Goal: Information Seeking & Learning: Learn about a topic

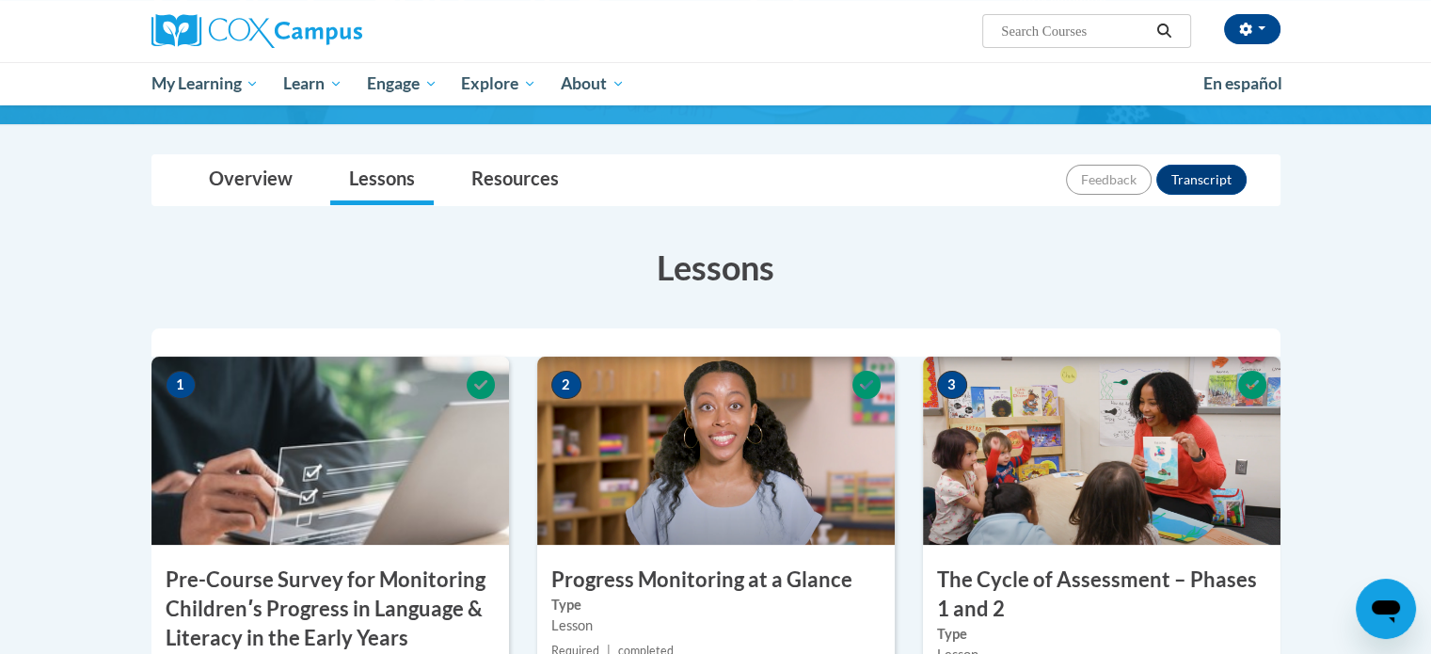
scroll to position [124, 0]
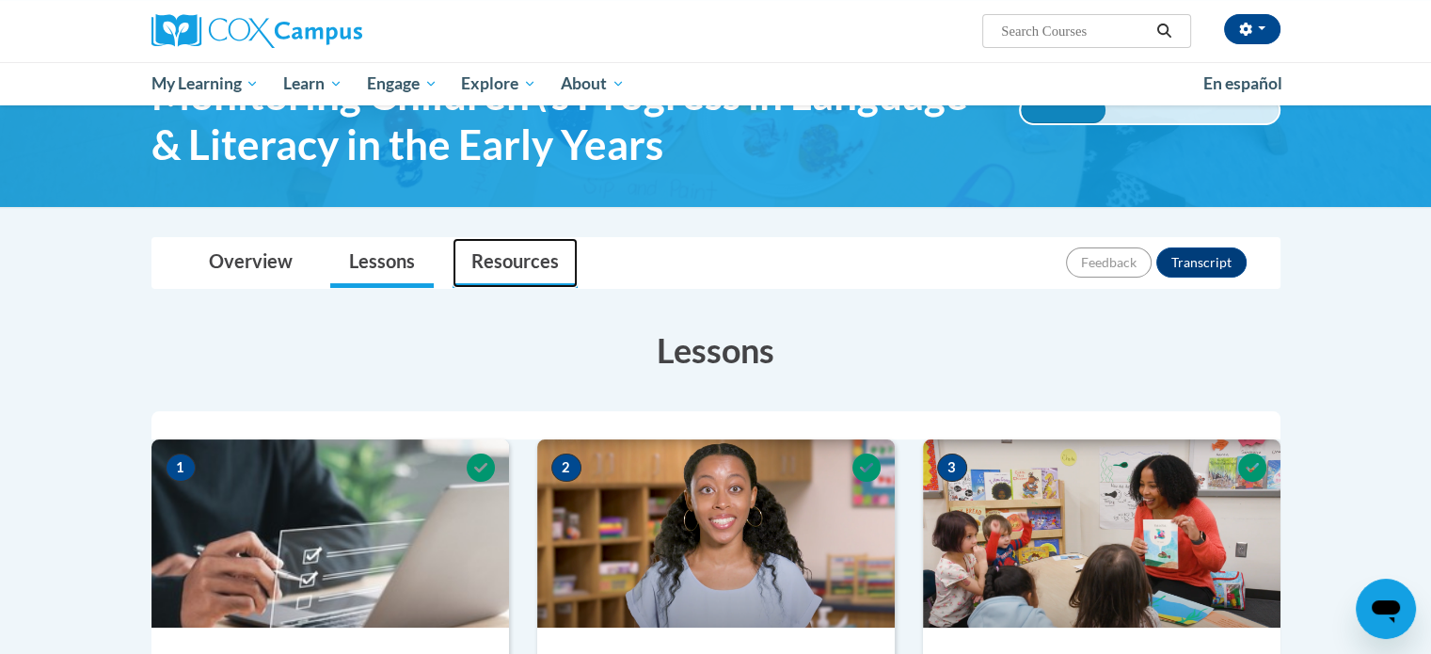
click at [489, 271] on link "Resources" at bounding box center [515, 263] width 125 height 50
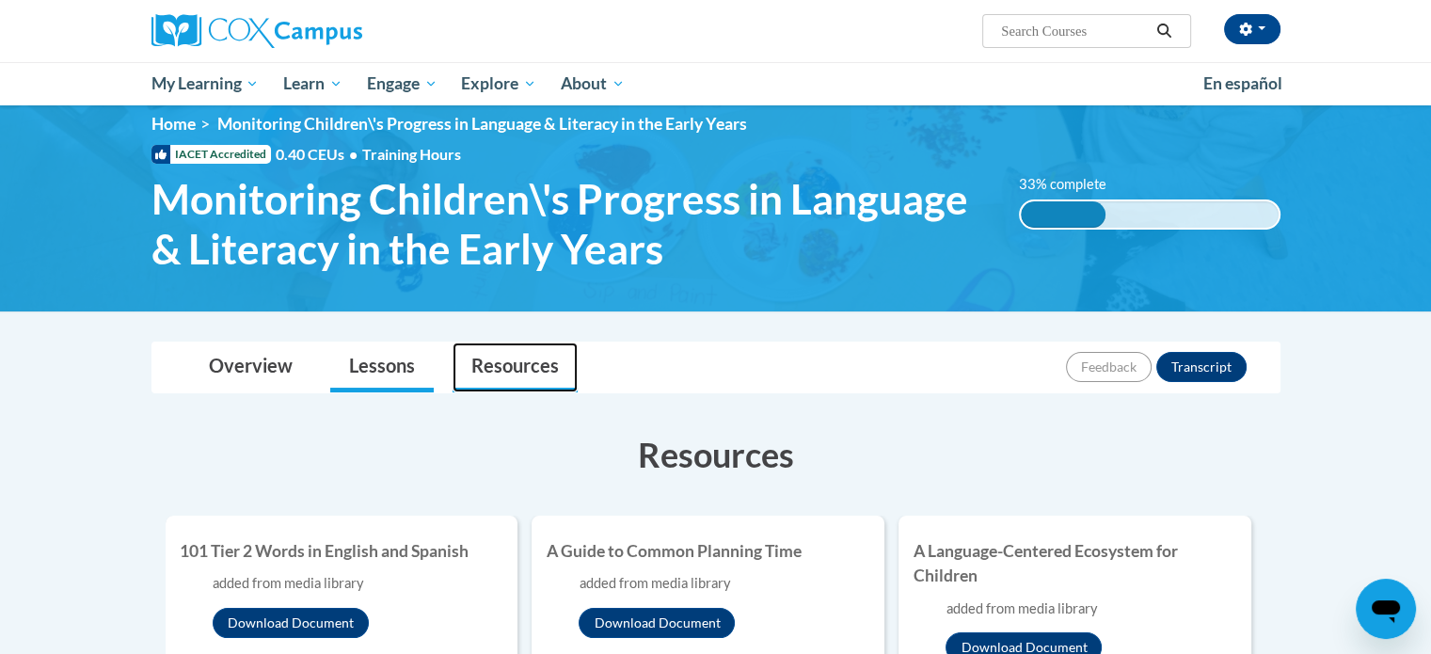
scroll to position [0, 0]
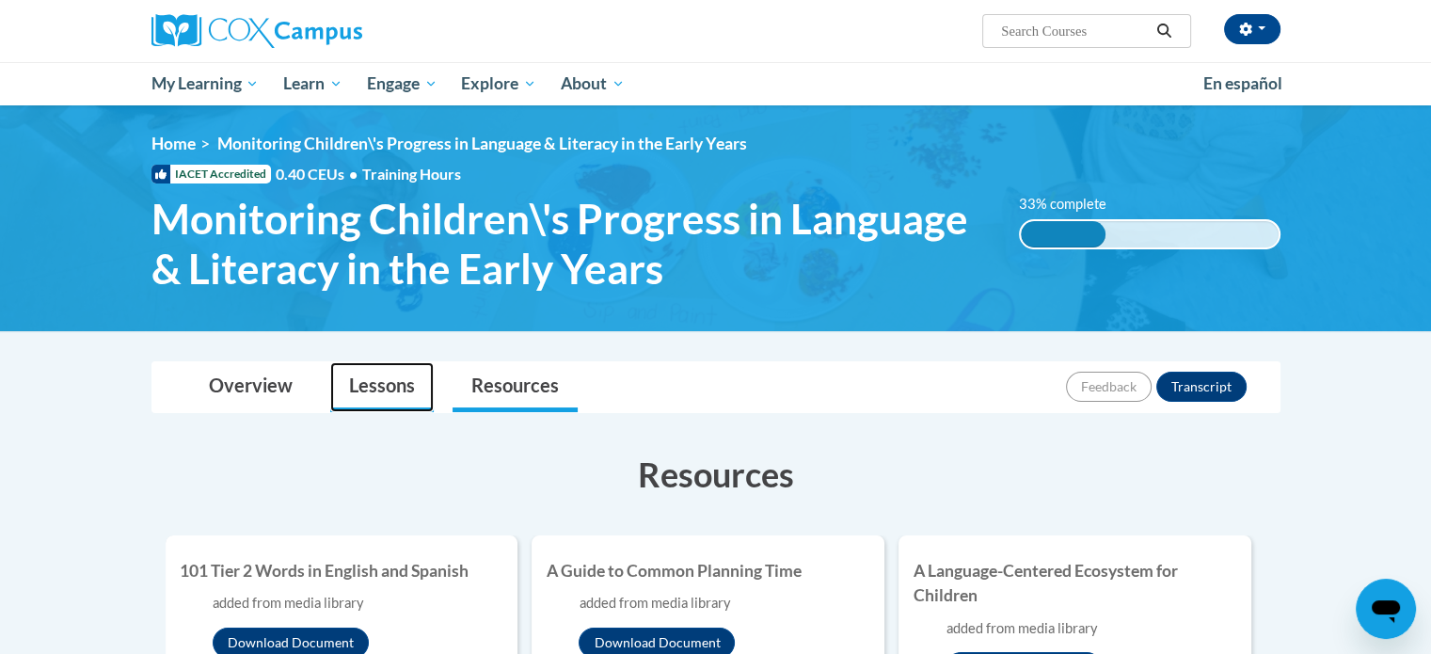
click at [377, 377] on link "Lessons" at bounding box center [381, 387] width 103 height 50
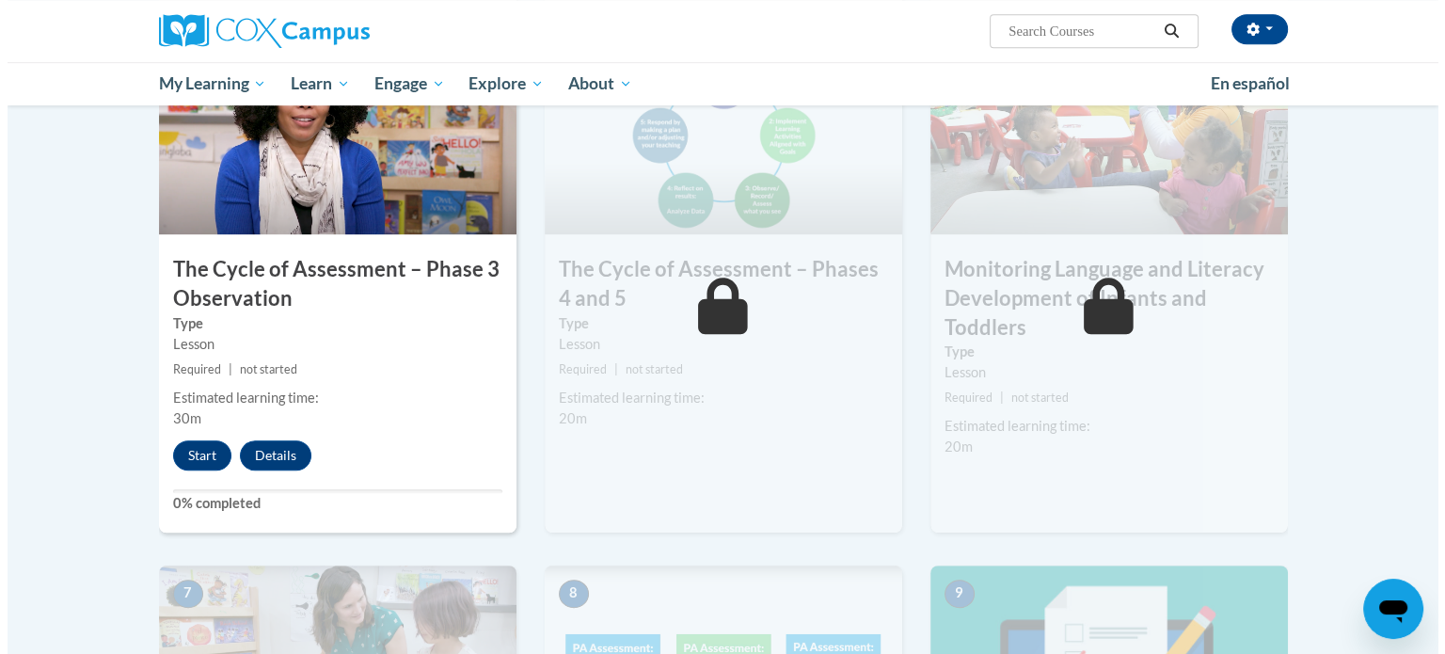
scroll to position [1038, 0]
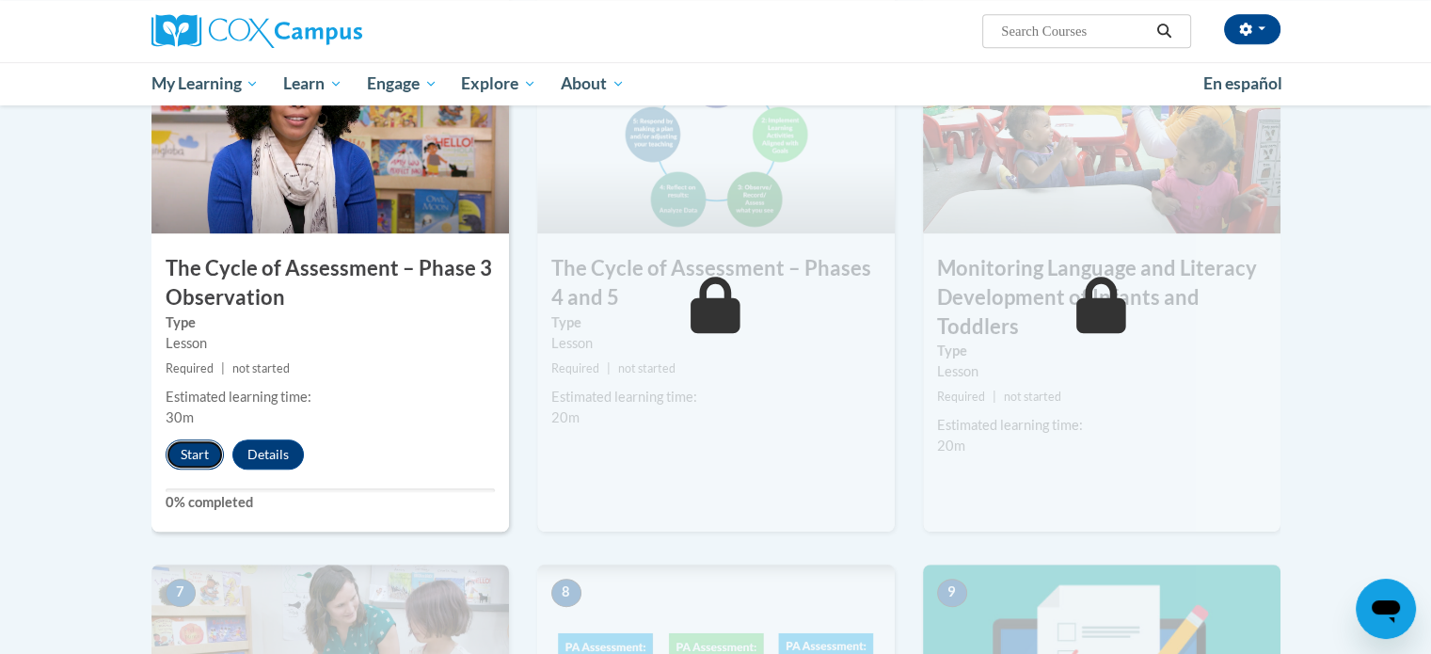
click at [182, 451] on button "Start" at bounding box center [195, 454] width 58 height 30
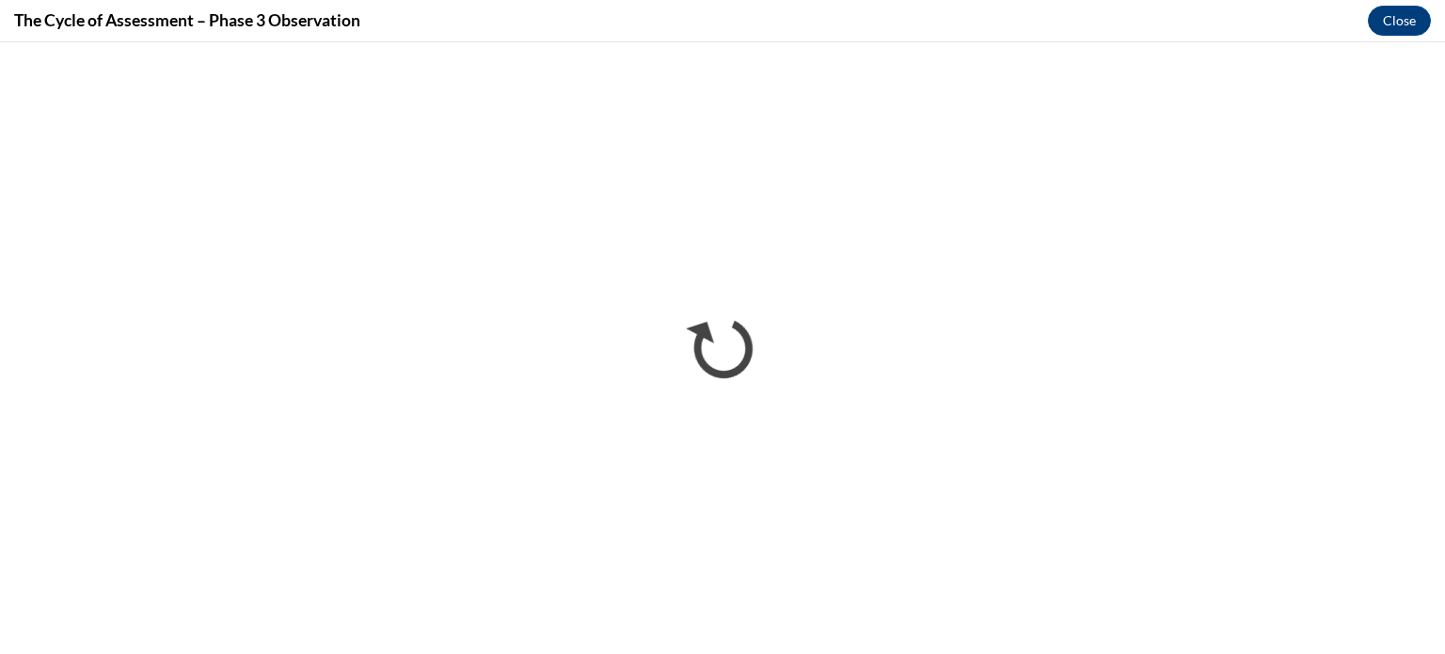
scroll to position [0, 0]
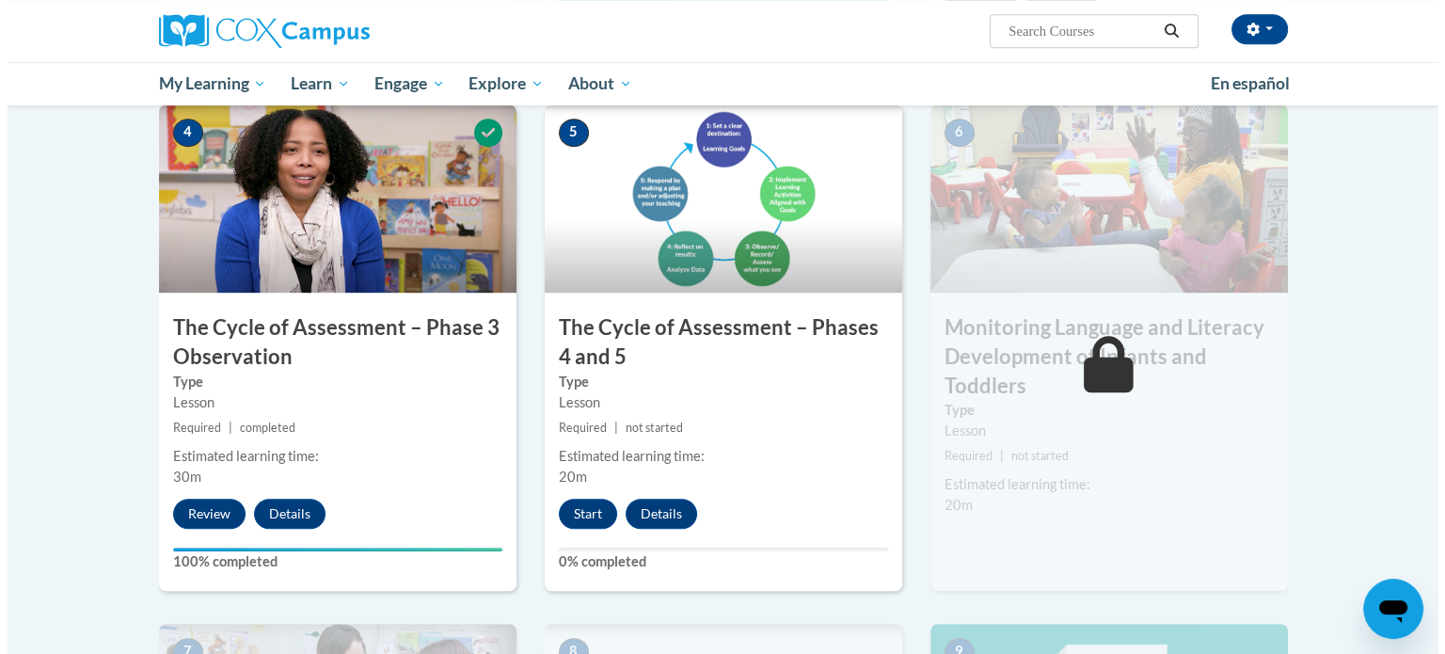
scroll to position [984, 0]
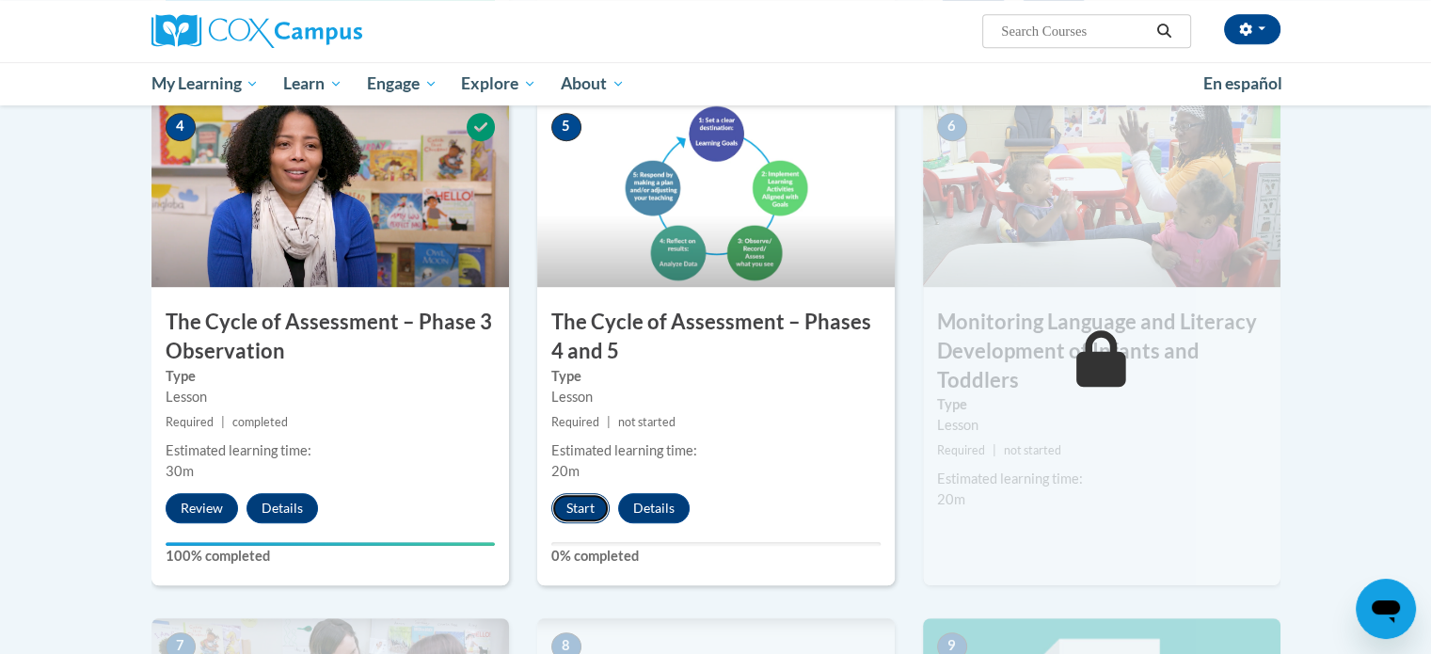
click at [586, 493] on button "Start" at bounding box center [580, 508] width 58 height 30
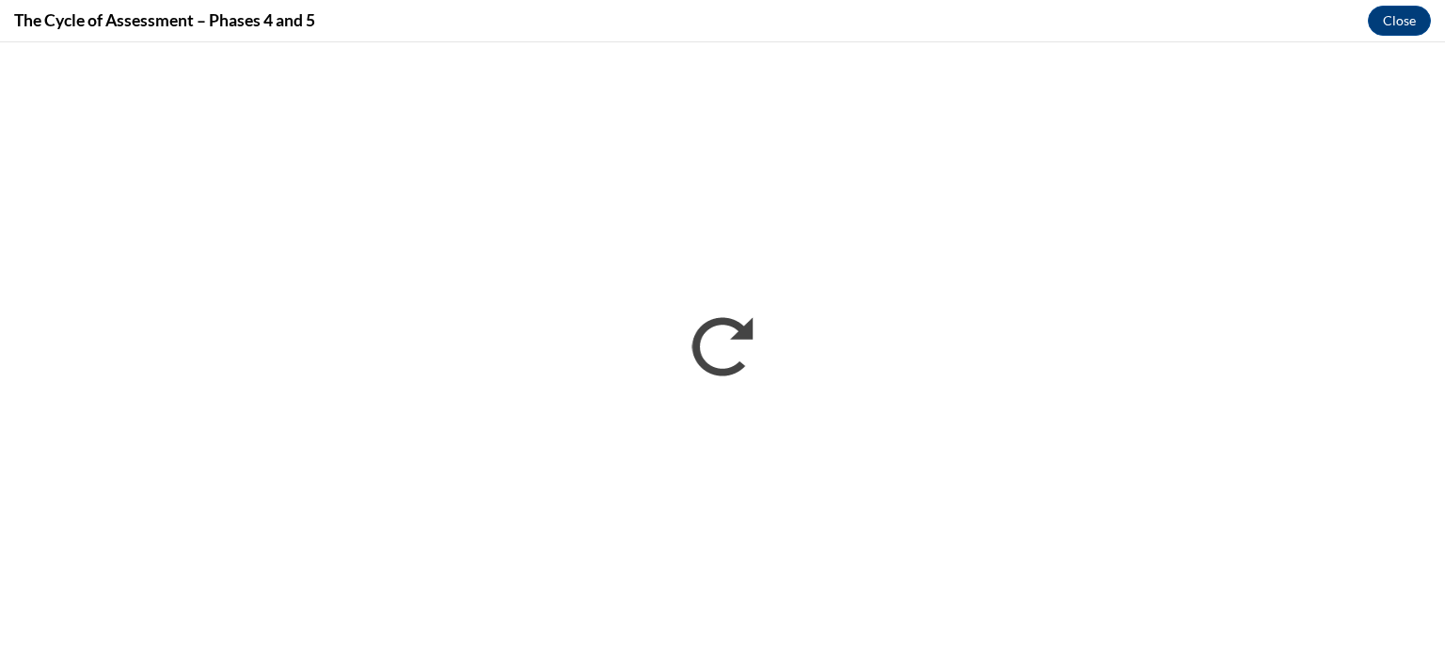
scroll to position [0, 0]
click at [1400, 18] on button "Close" at bounding box center [1399, 21] width 63 height 30
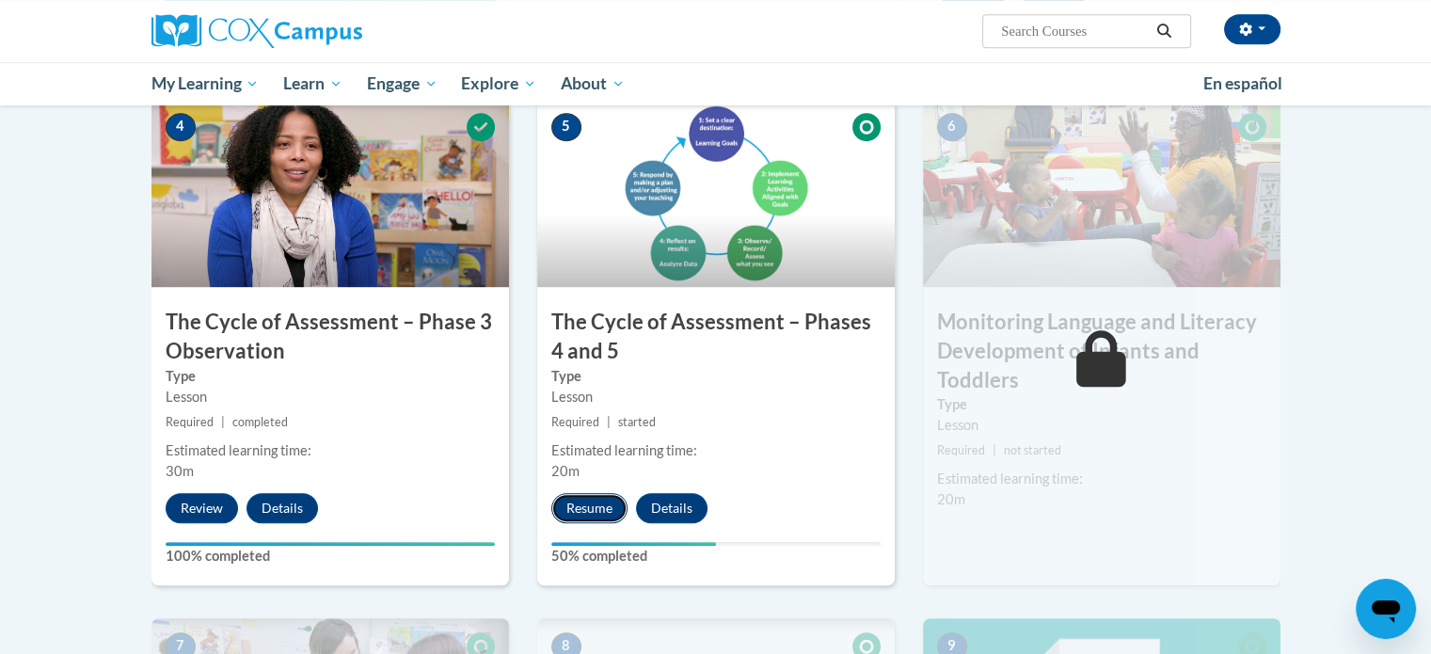
click at [580, 512] on button "Resume" at bounding box center [589, 508] width 76 height 30
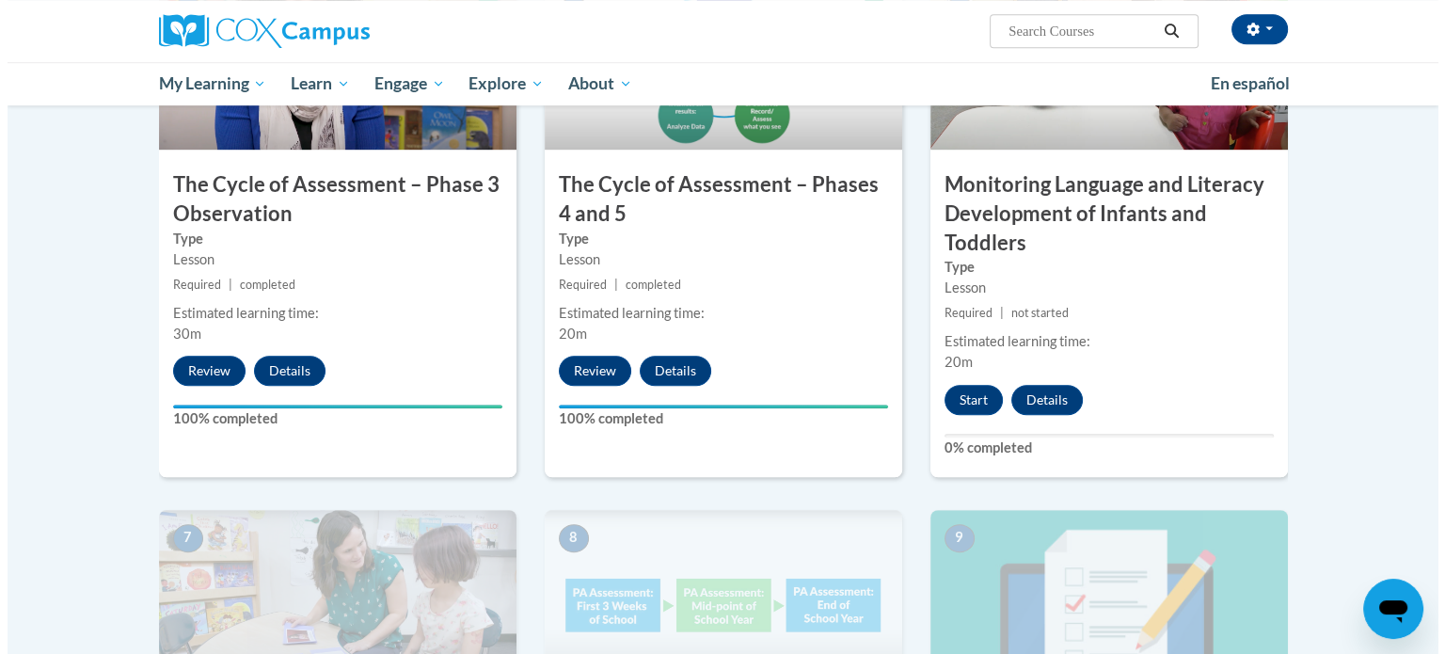
scroll to position [1121, 0]
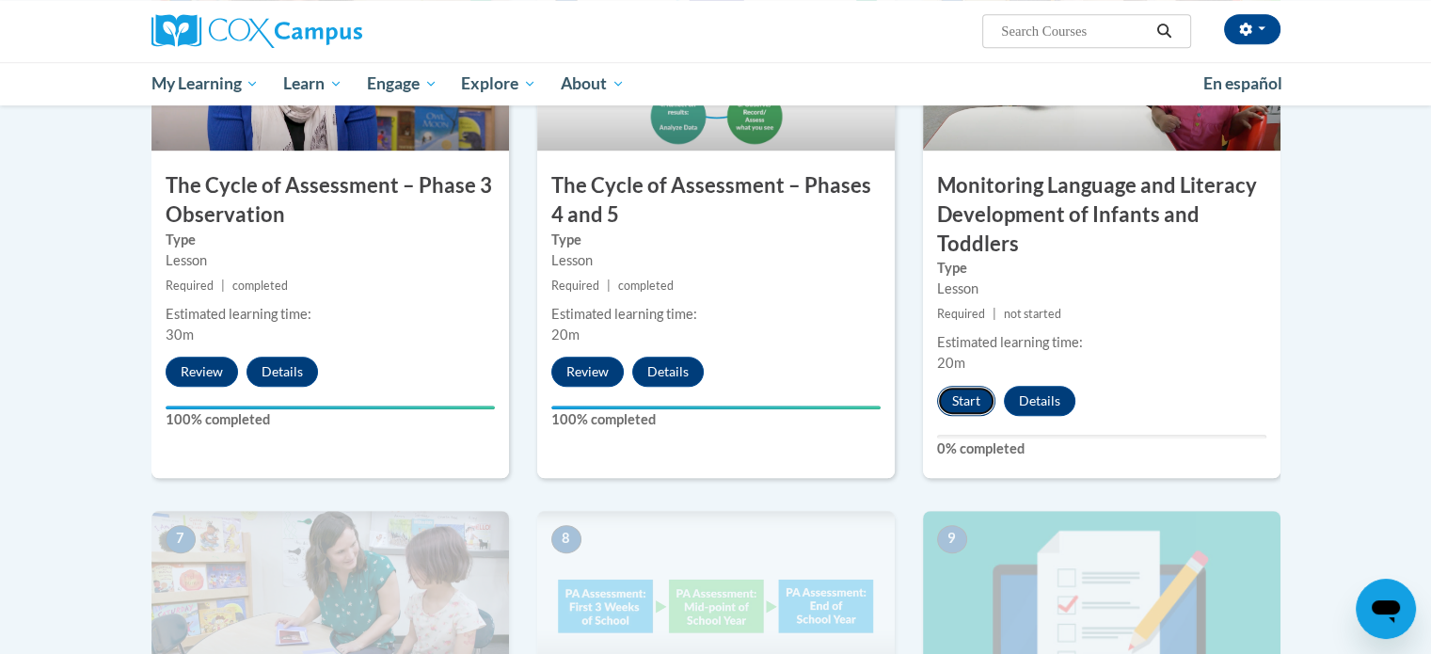
click at [953, 409] on button "Start" at bounding box center [966, 401] width 58 height 30
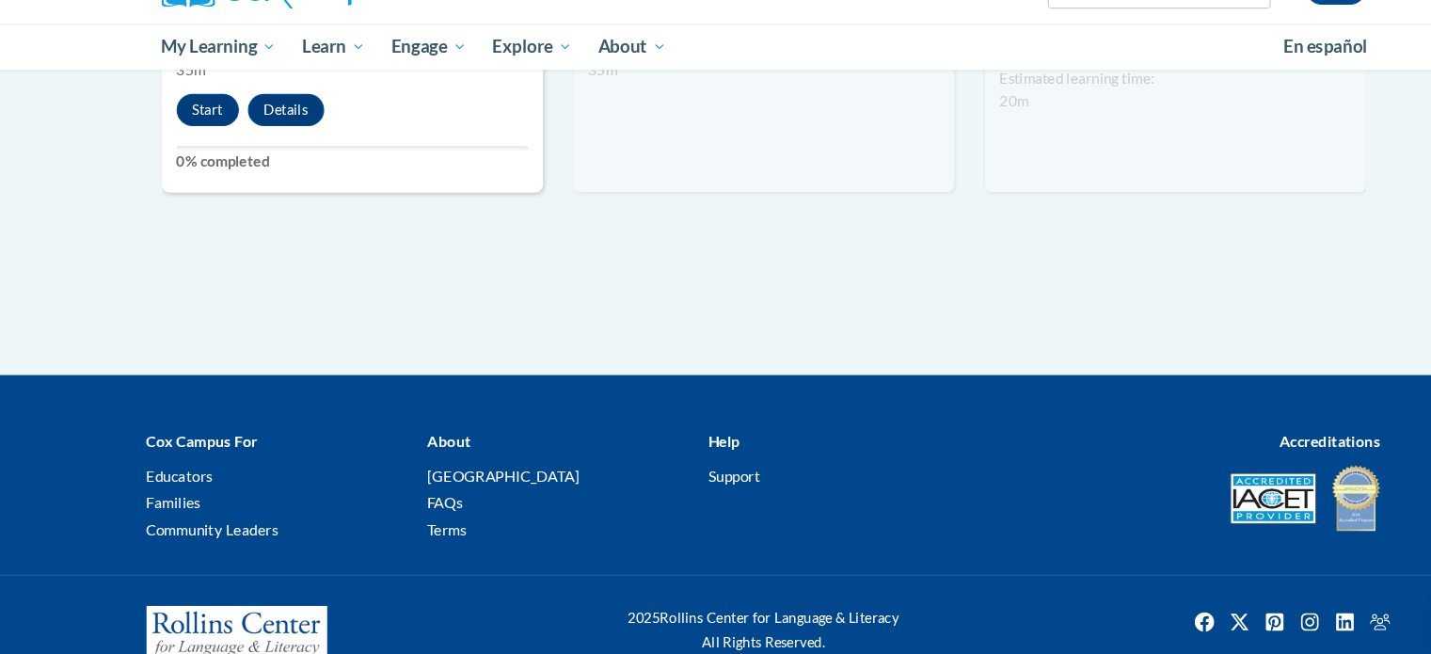
scroll to position [1943, 0]
